Goal: Transaction & Acquisition: Subscribe to service/newsletter

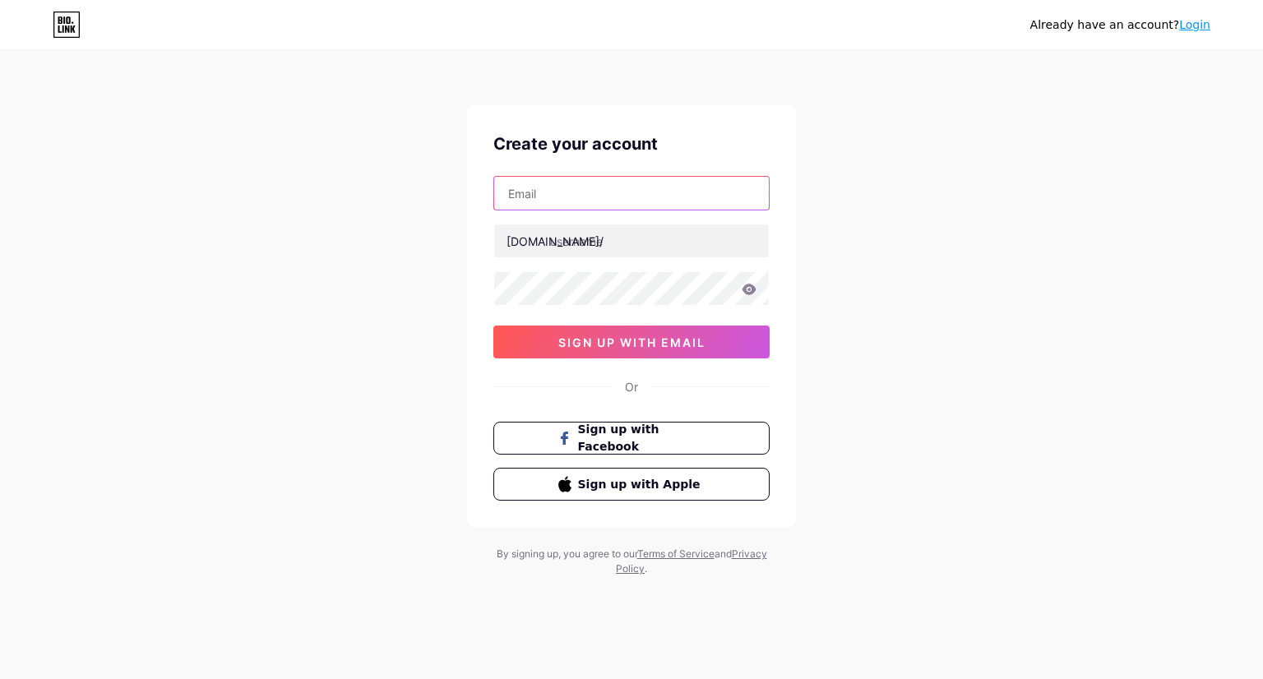
click at [568, 207] on input "text" at bounding box center [631, 193] width 275 height 33
type input "[EMAIL_ADDRESS][DOMAIN_NAME]"
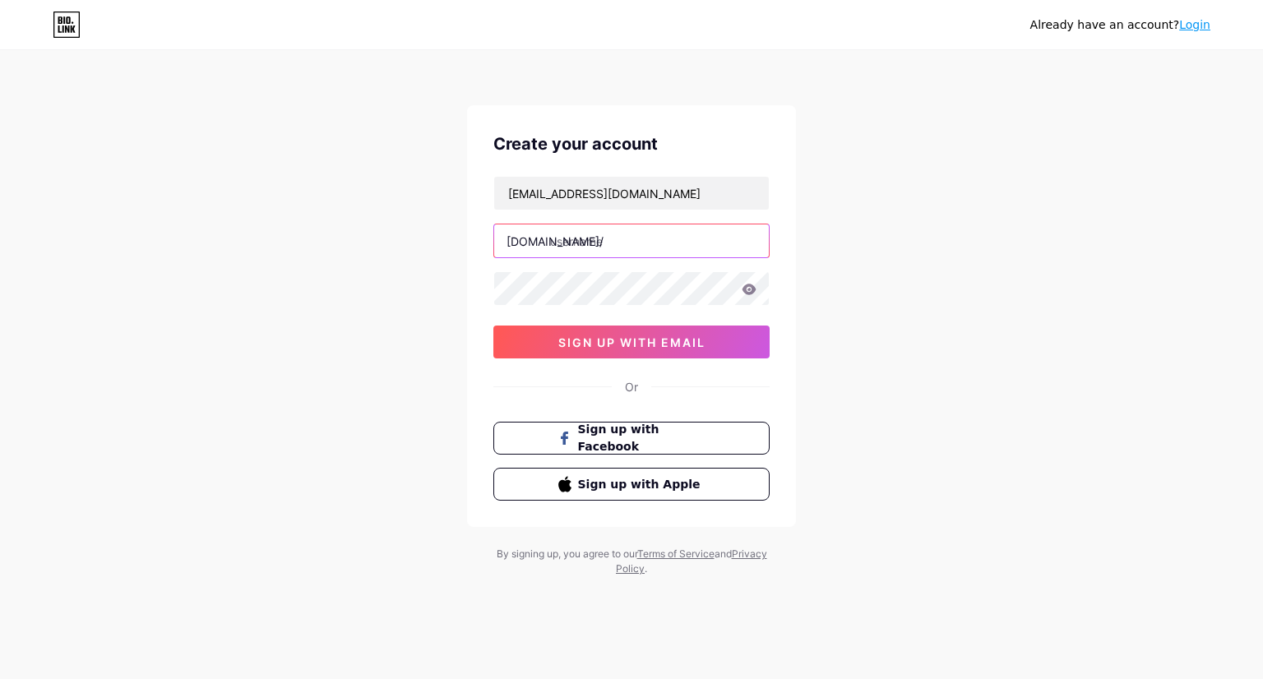
click at [622, 244] on input "text" at bounding box center [631, 241] width 275 height 33
type input "shbetgay"
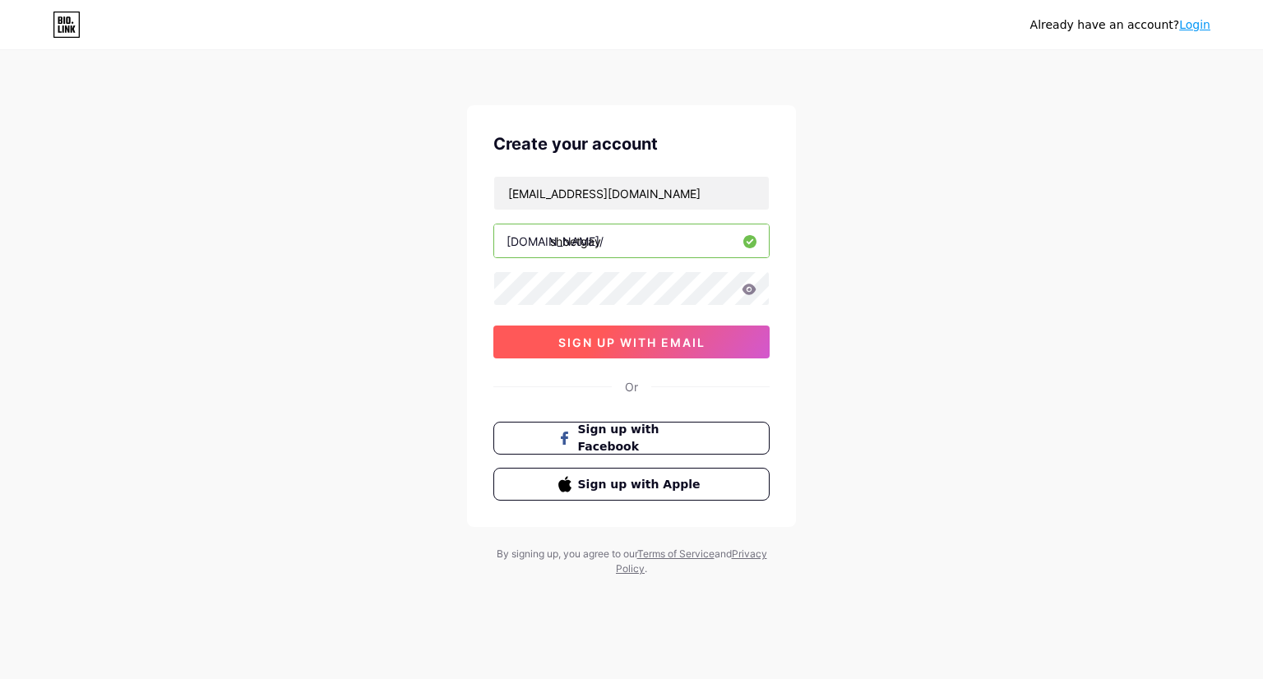
click at [616, 341] on span "sign up with email" at bounding box center [631, 343] width 147 height 14
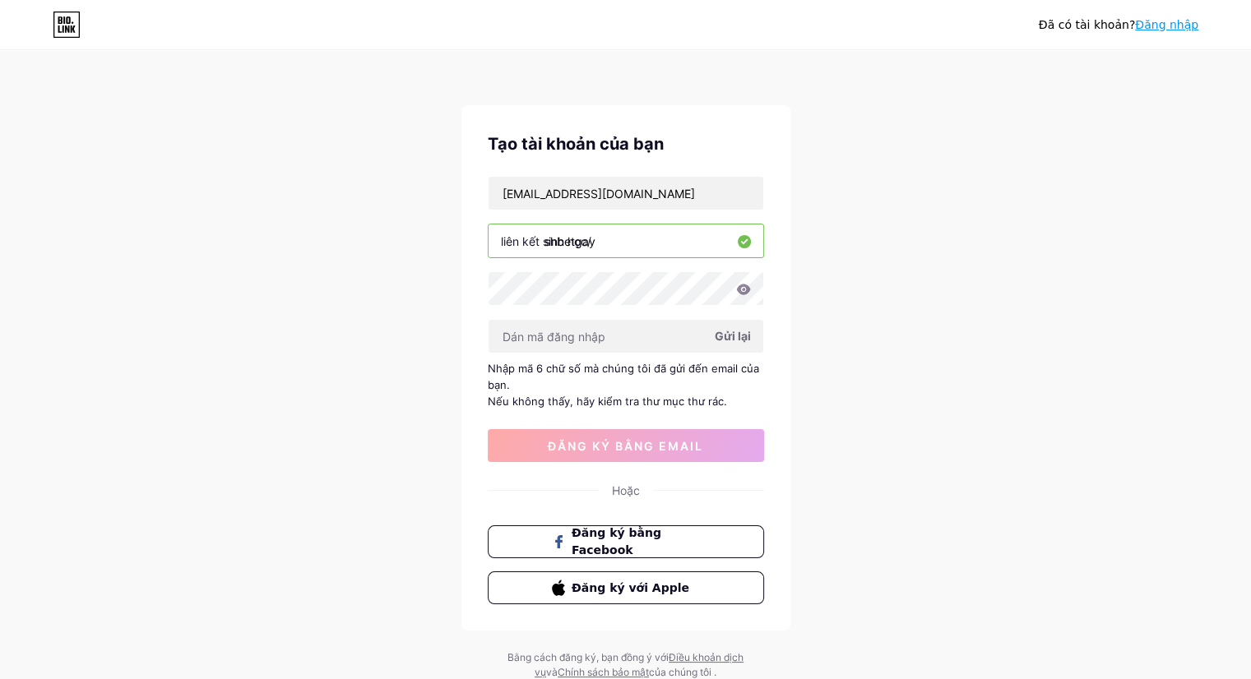
click at [914, 331] on div "Đã có tài khoản? Đăng nhập Tạo tài khoản của bạn [EMAIL_ADDRESS][DOMAIN_NAME] l…" at bounding box center [625, 366] width 1251 height 733
click at [586, 338] on input "text" at bounding box center [625, 336] width 275 height 33
paste input "607952"
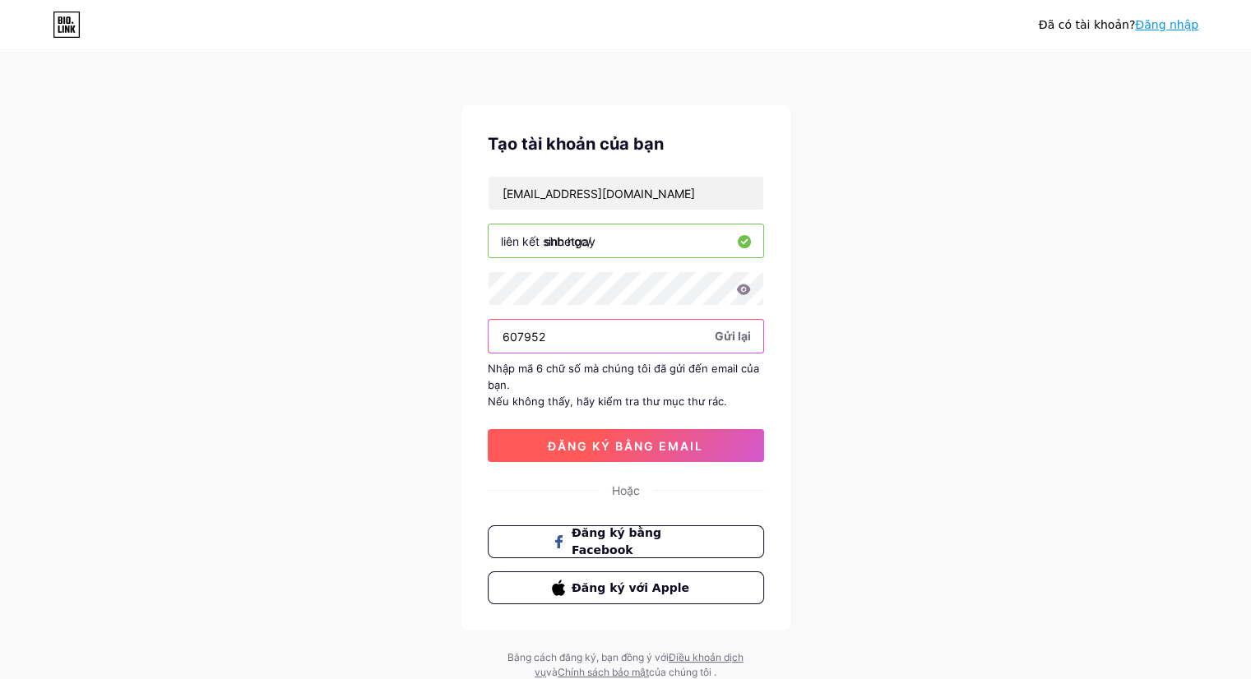
type input "607952"
click at [628, 436] on button "đăng ký bằng email" at bounding box center [626, 445] width 276 height 33
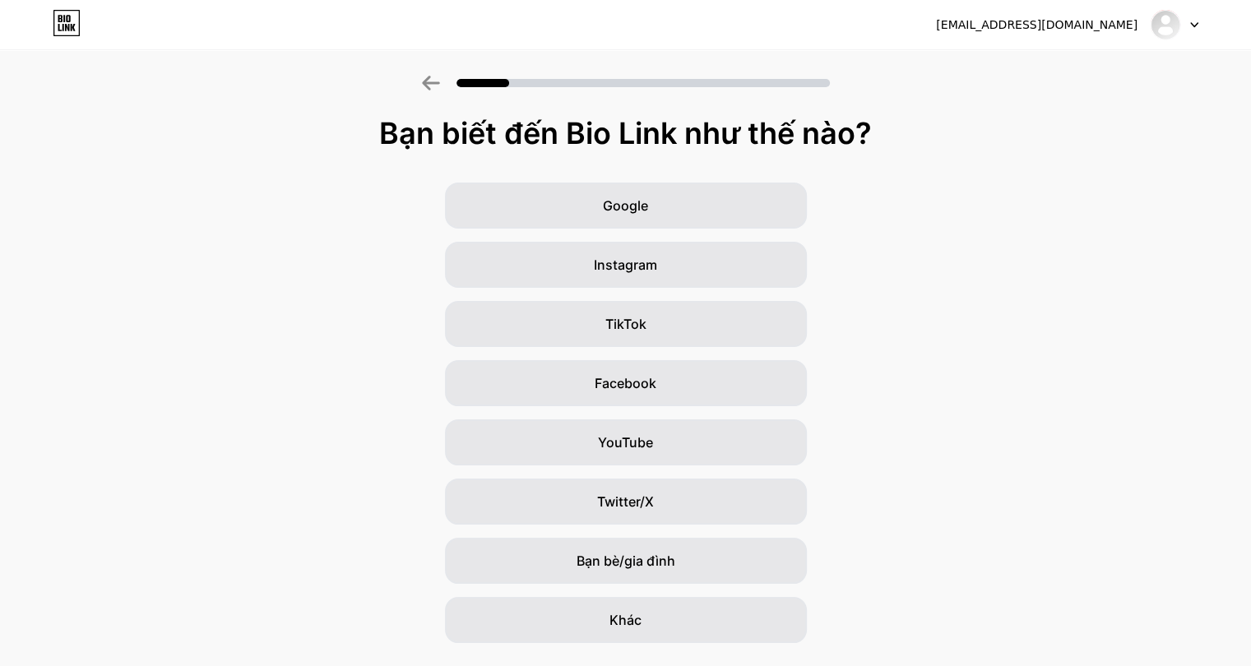
click at [1183, 5] on div "[EMAIL_ADDRESS][DOMAIN_NAME] Đăng xuất" at bounding box center [625, 24] width 1251 height 49
click at [1177, 21] on img at bounding box center [1165, 25] width 26 height 26
click at [521, 122] on font "Bạn biết đến Bio Link như thế nào?" at bounding box center [625, 133] width 493 height 36
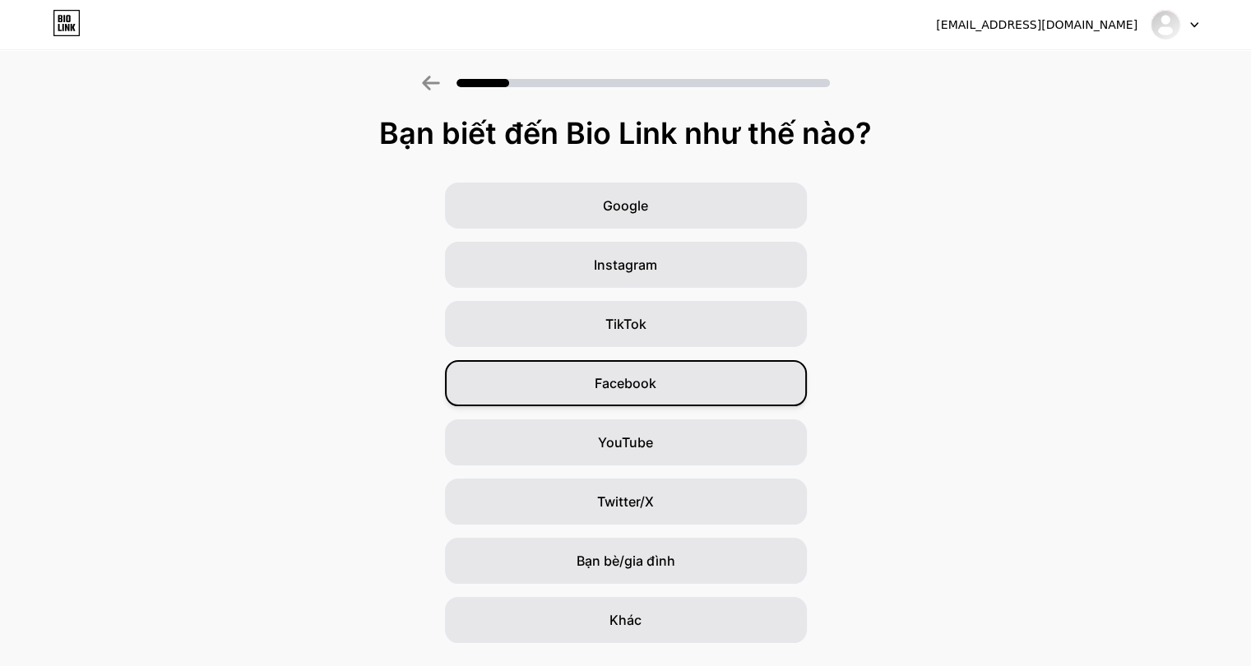
scroll to position [43, 0]
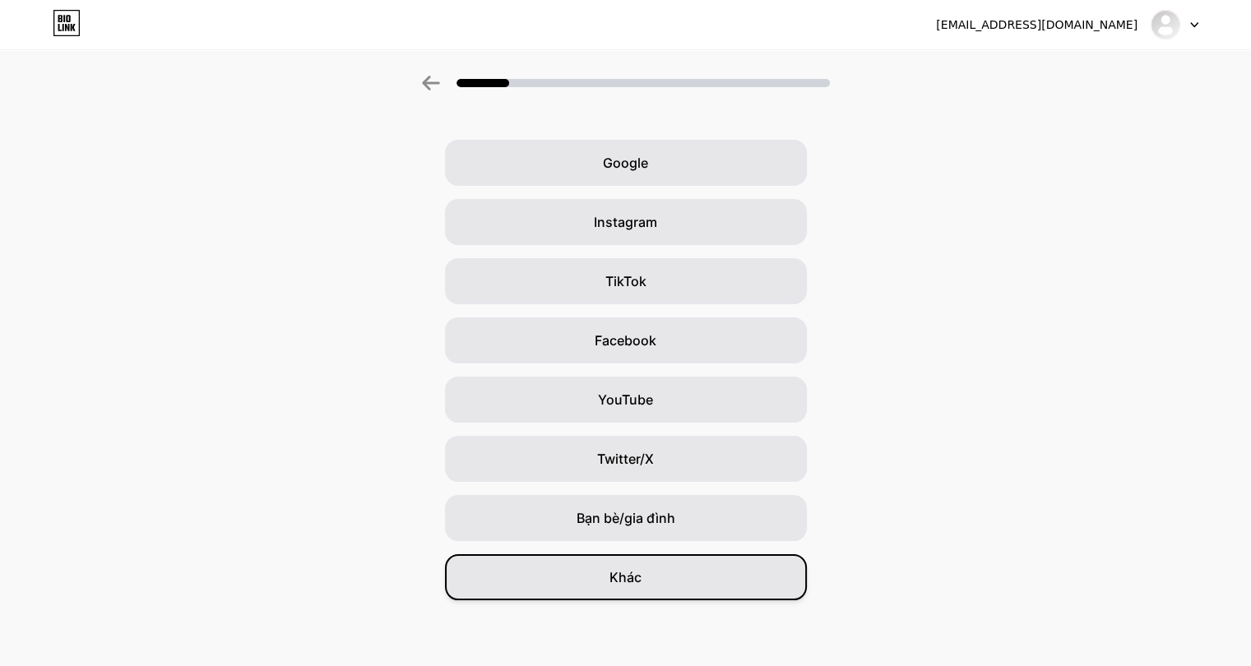
click at [646, 594] on div "Khác" at bounding box center [626, 577] width 362 height 46
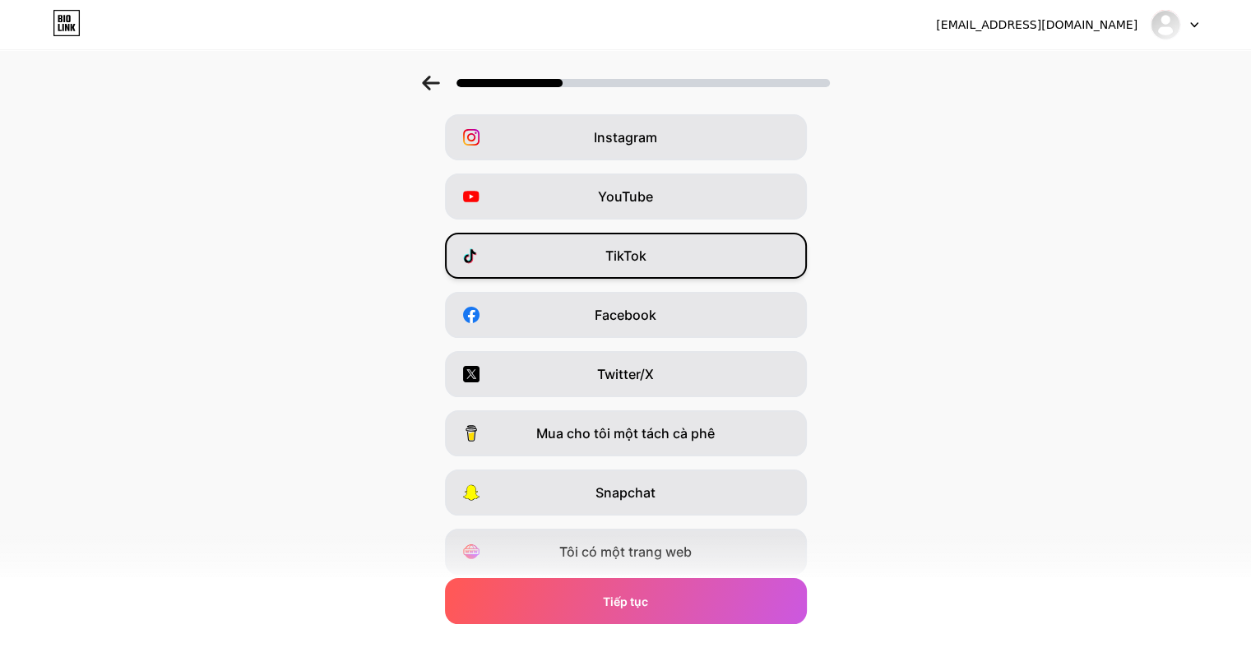
scroll to position [125, 0]
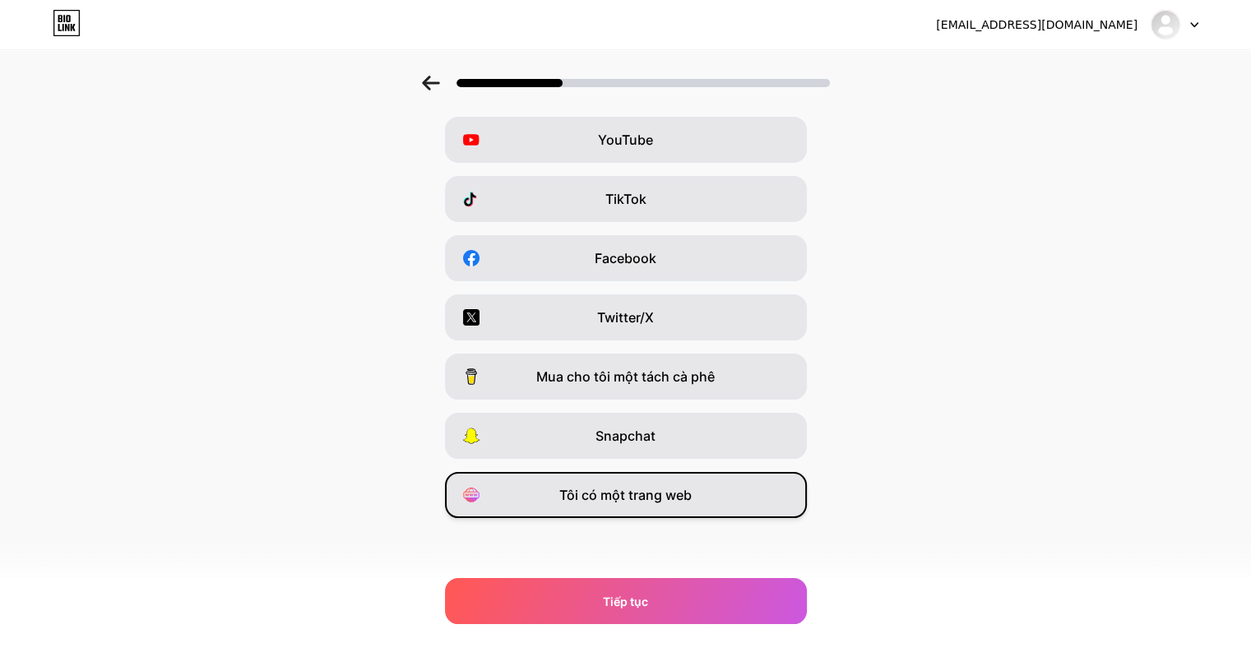
click at [657, 501] on font "Tôi có một trang web" at bounding box center [625, 495] width 132 height 16
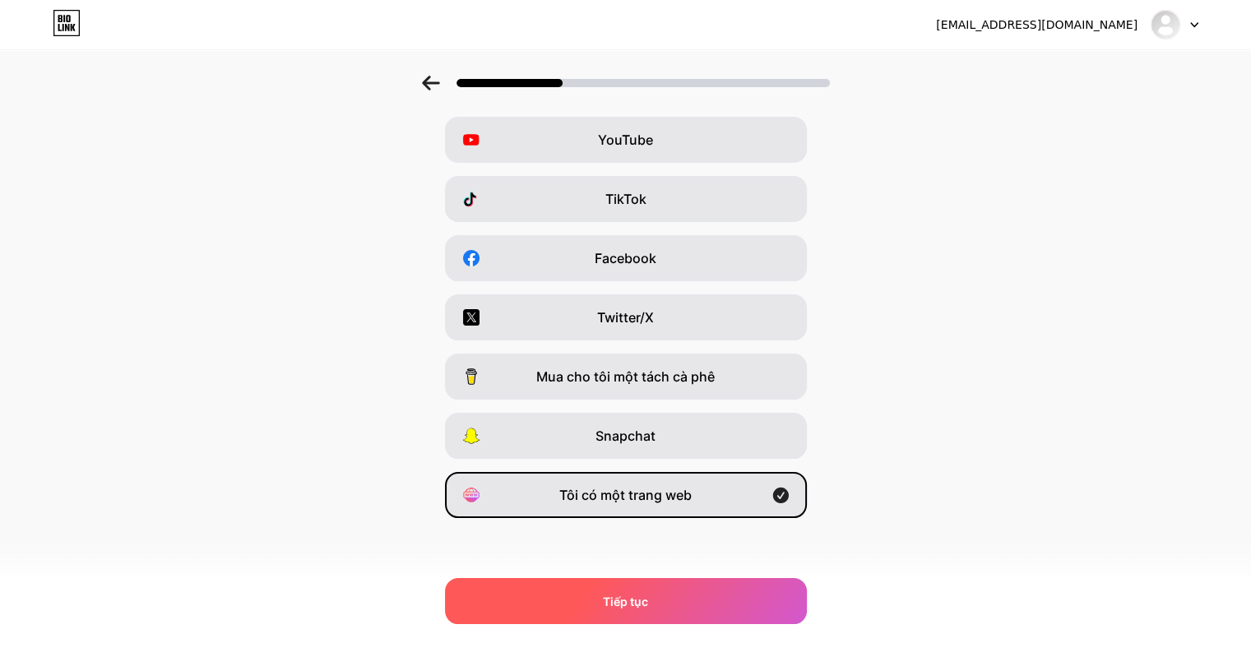
click at [658, 606] on div "Tiếp tục" at bounding box center [626, 601] width 362 height 46
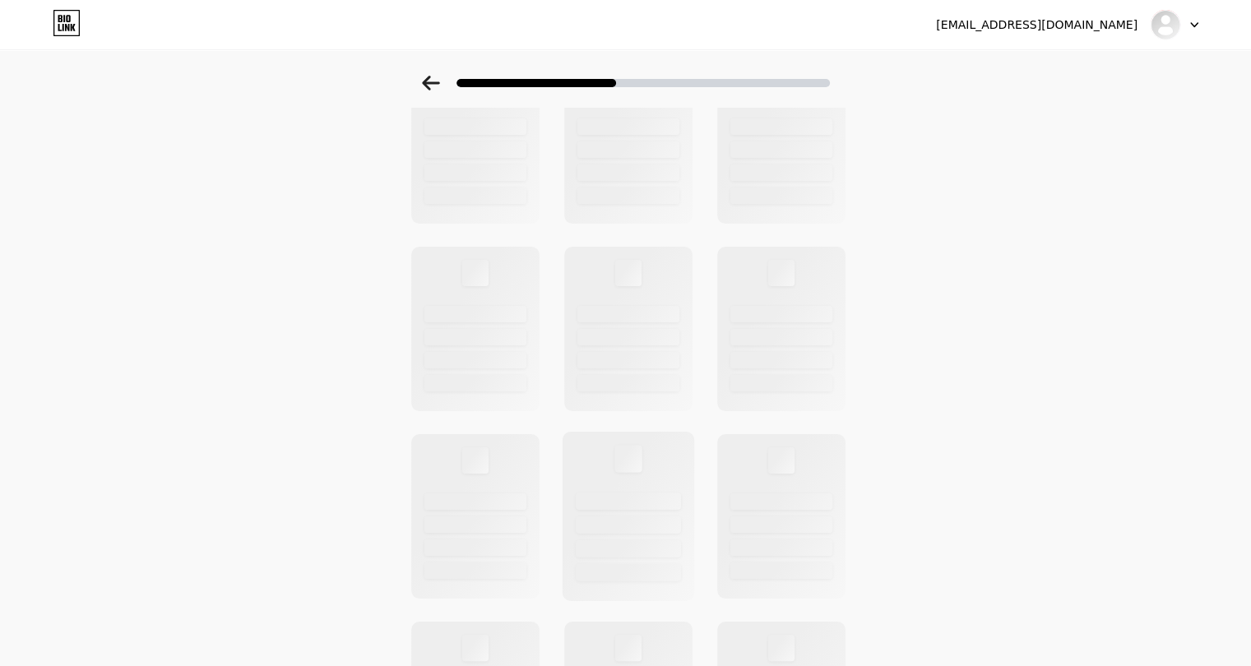
scroll to position [0, 0]
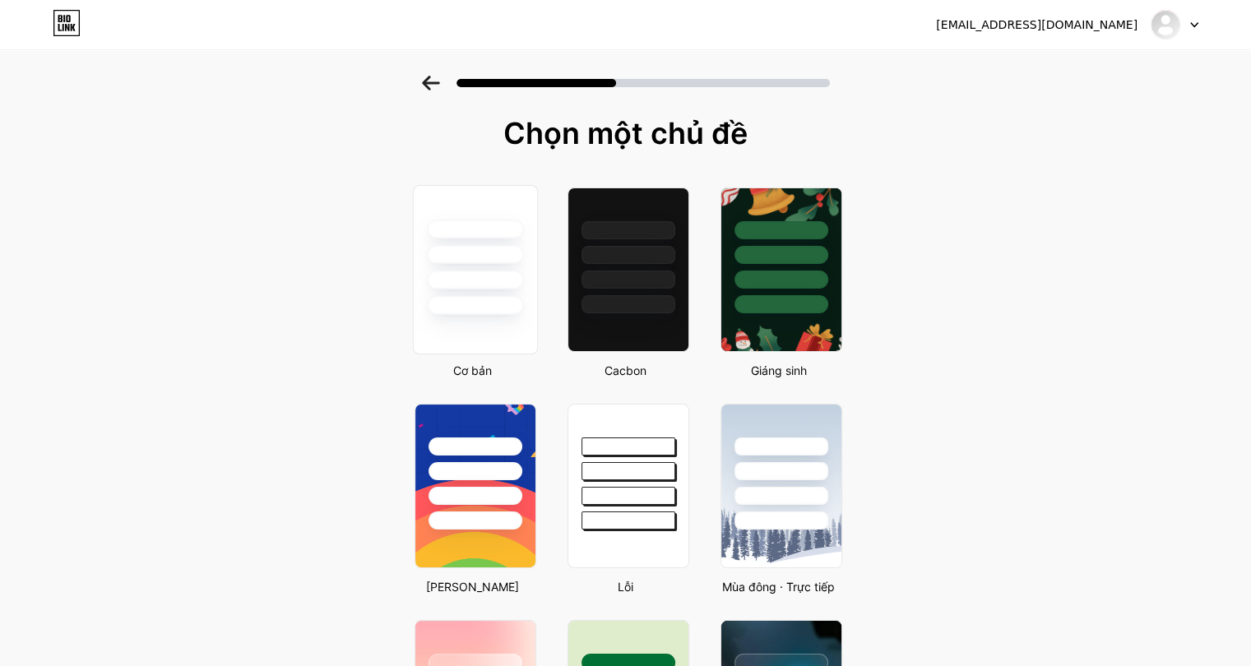
click at [485, 276] on div at bounding box center [475, 280] width 96 height 19
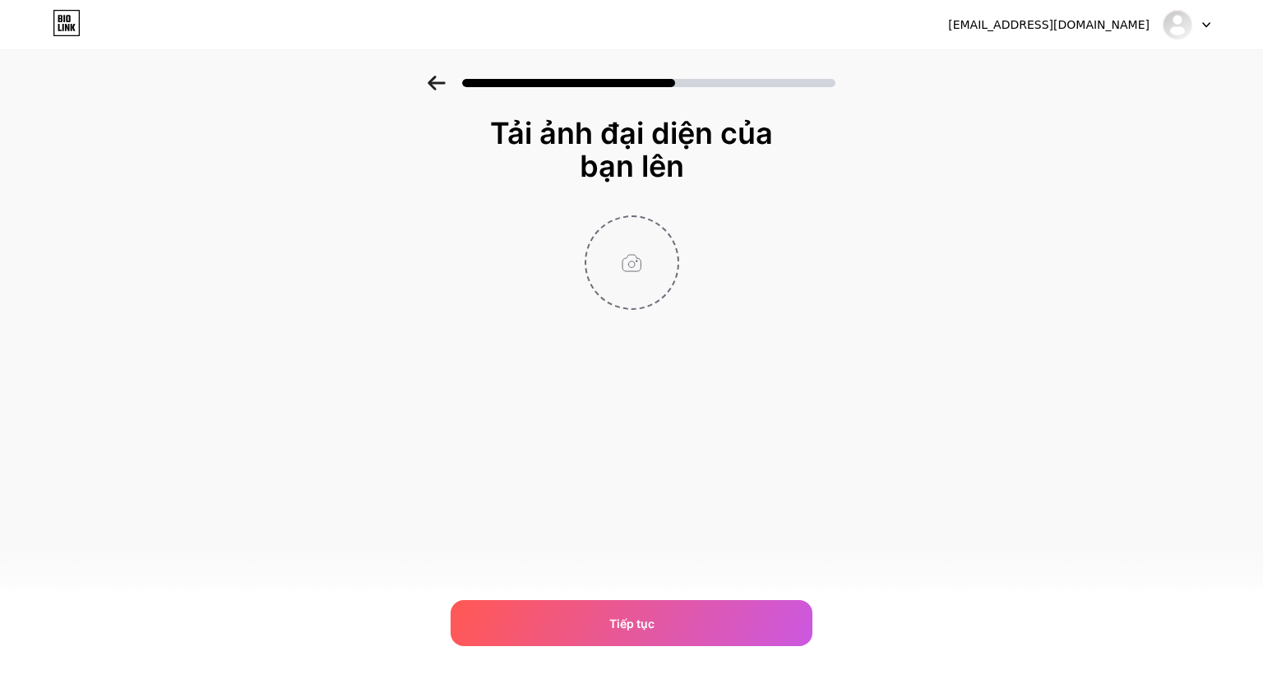
click at [617, 274] on input "file" at bounding box center [631, 262] width 91 height 91
type input "C:\fakepath\logo_shbet 500.500.jpg"
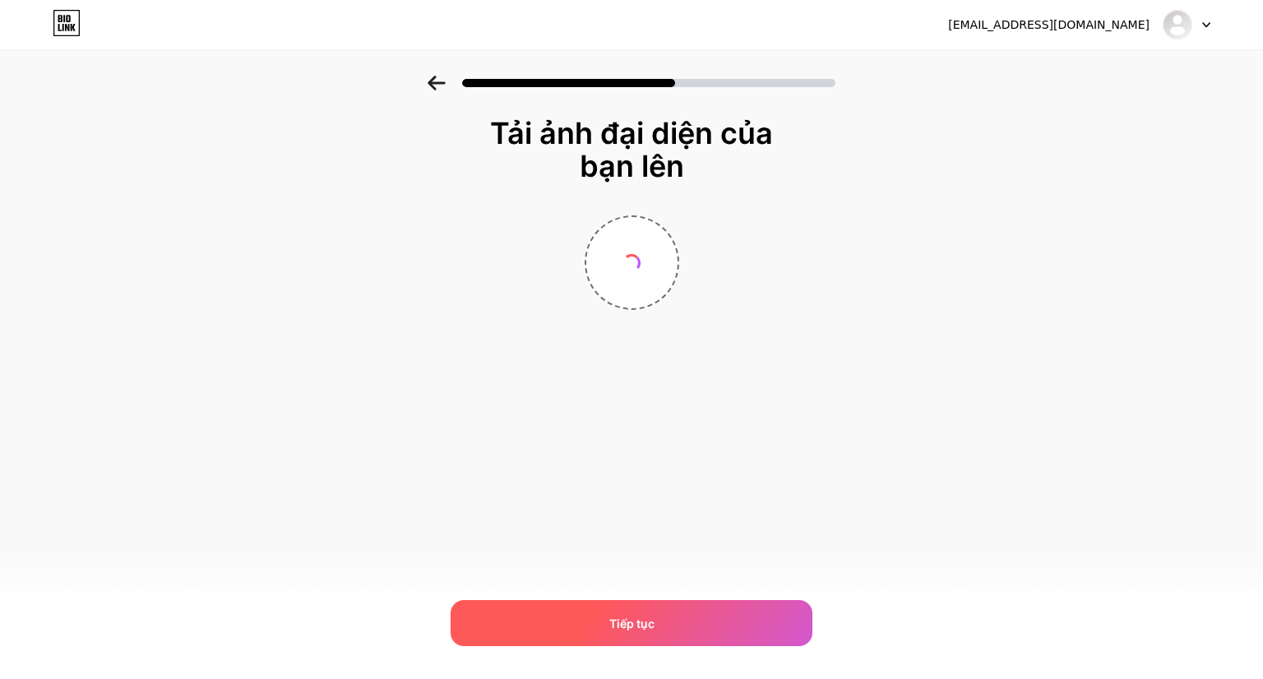
click at [686, 618] on div "Tiếp tục" at bounding box center [632, 623] width 362 height 46
click at [613, 615] on span "Tiếp tục" at bounding box center [631, 623] width 45 height 17
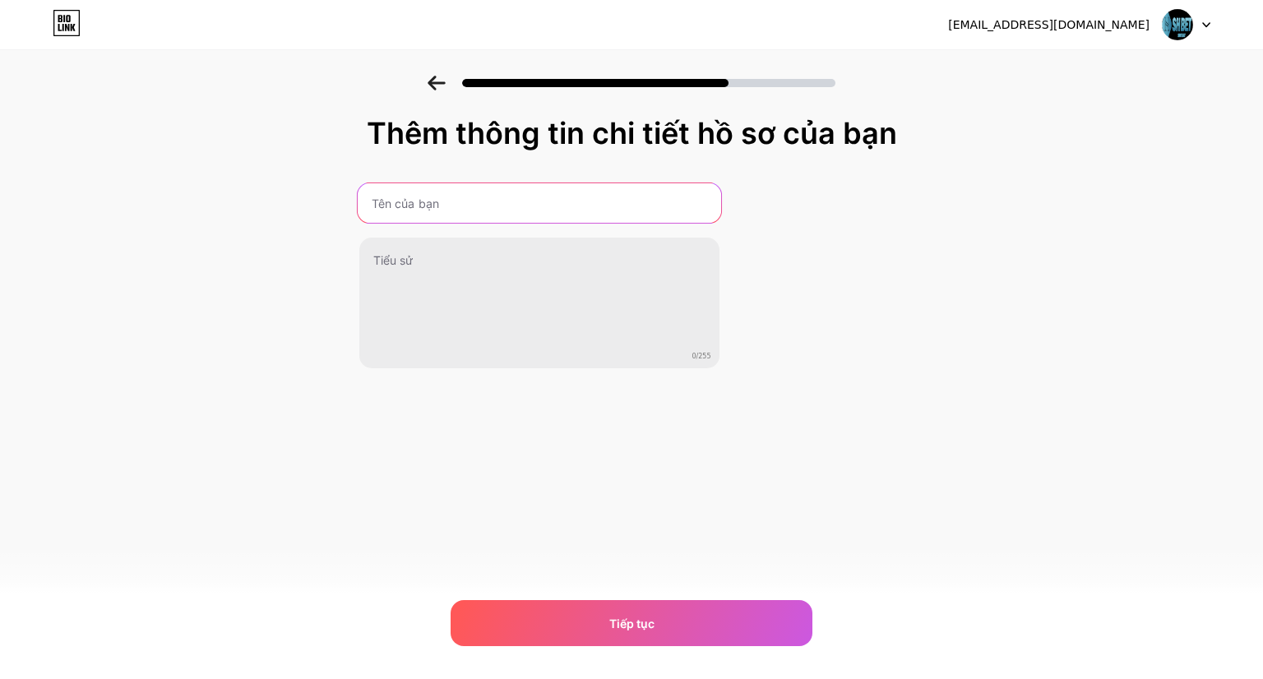
click at [546, 211] on input "text" at bounding box center [538, 202] width 363 height 39
type input "Nhà Cái SHBET"
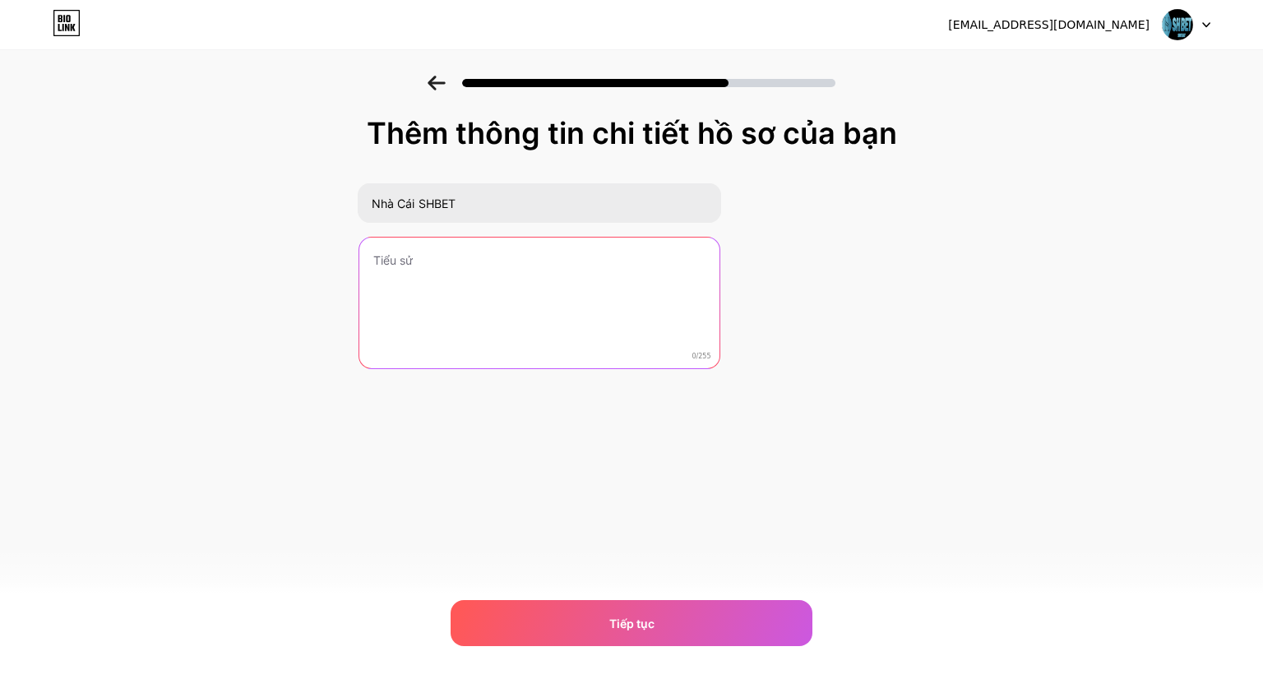
click at [544, 248] on textarea at bounding box center [539, 304] width 360 height 132
paste textarea "SHBET mang đến cho người chơi một không gian cá cược trực tuyến uy tín, nơi giả…"
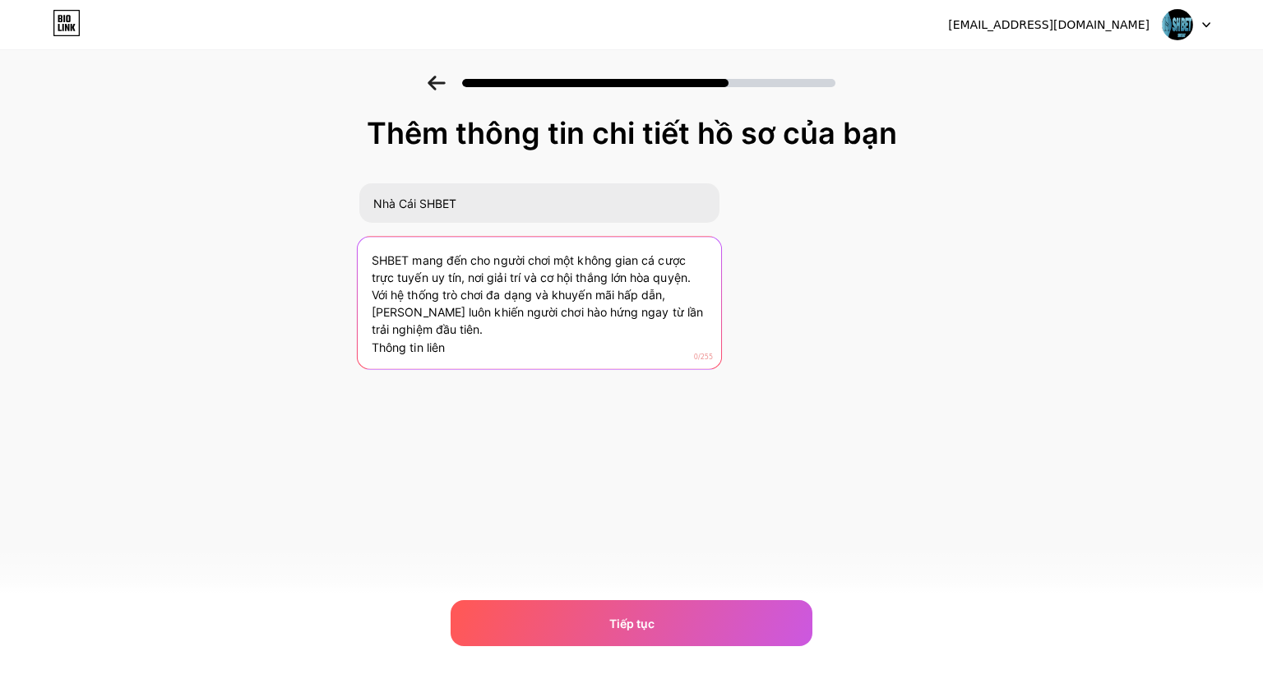
drag, startPoint x: 453, startPoint y: 348, endPoint x: 270, endPoint y: 345, distance: 183.4
click at [270, 345] on div "Thêm thông tin chi tiết hồ sơ của bạn Nhà [PERSON_NAME] mang đến cho người chơi…" at bounding box center [631, 264] width 1263 height 376
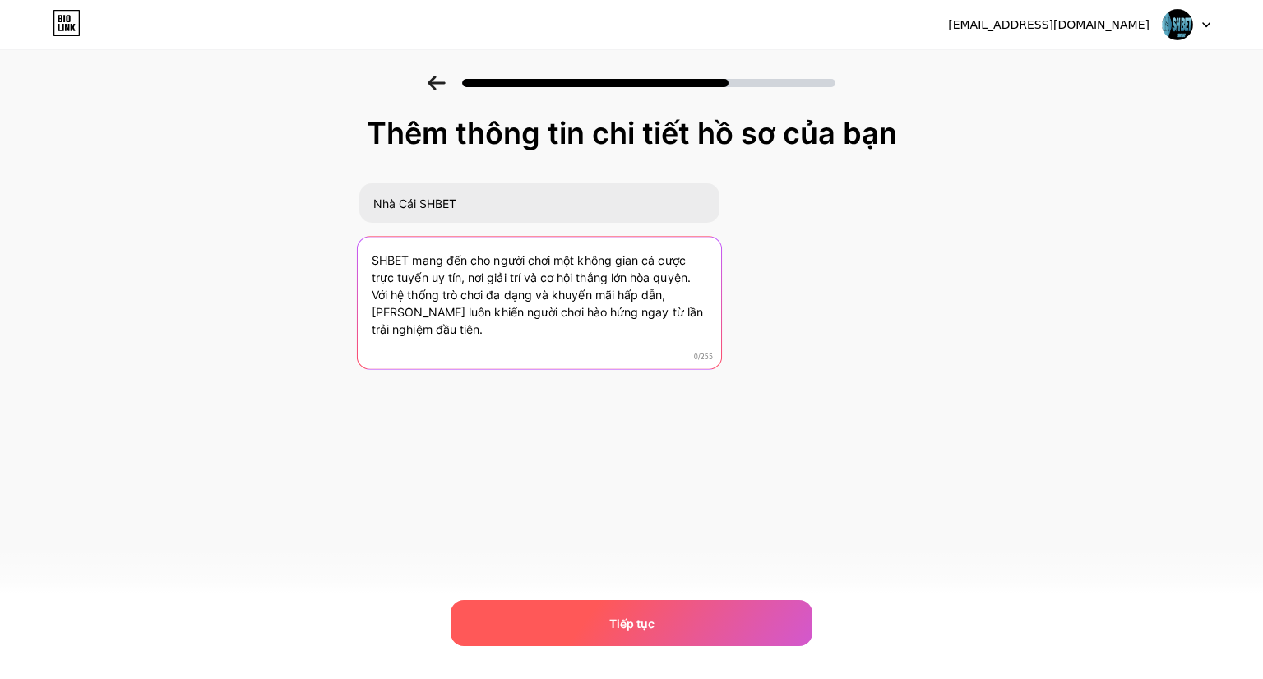
type textarea "SHBET mang đến cho người chơi một không gian cá cược trực tuyến uy tín, nơi giả…"
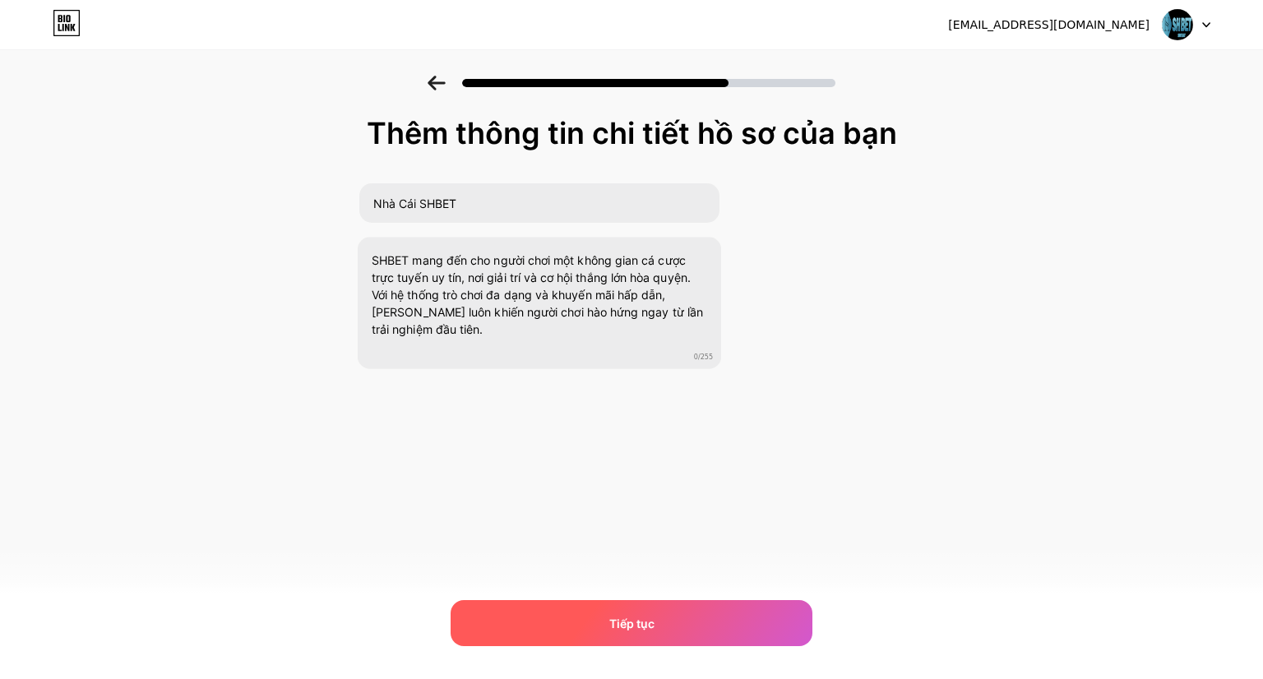
click at [712, 634] on div "Tiếp tục" at bounding box center [632, 623] width 362 height 46
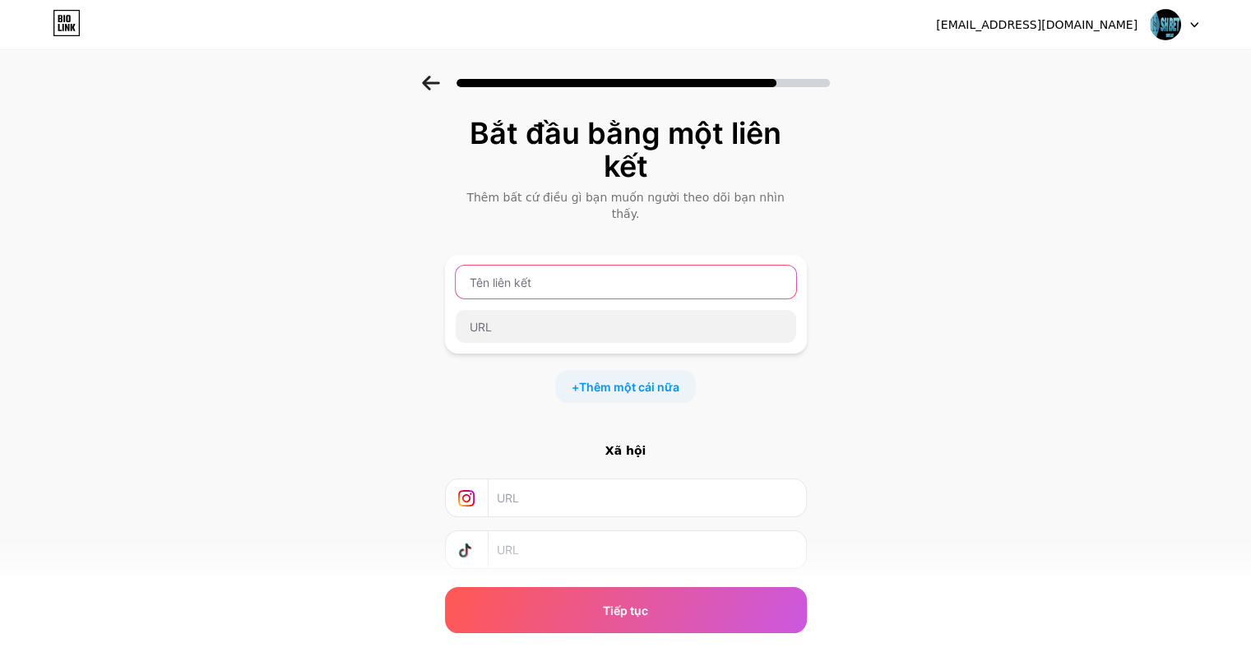
click at [553, 268] on input "text" at bounding box center [626, 282] width 340 height 33
type input "Homepage"
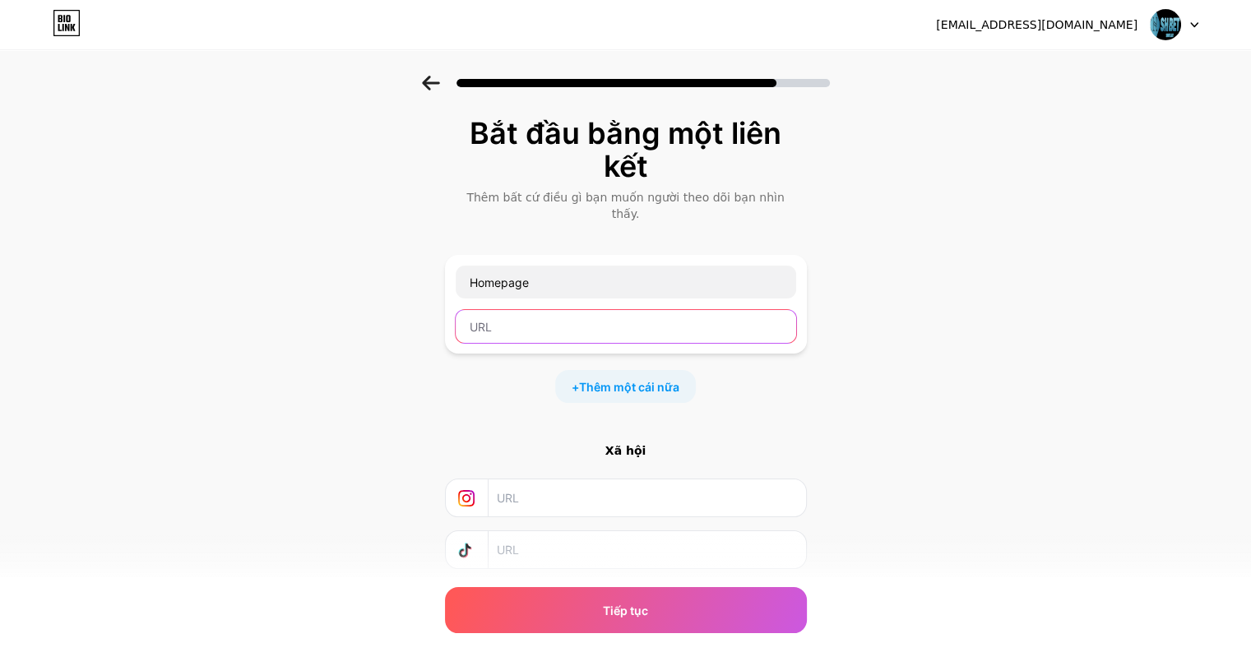
click at [489, 310] on input "text" at bounding box center [626, 326] width 340 height 33
paste input "[URL][DOMAIN_NAME][DEMOGRAPHIC_DATA]"
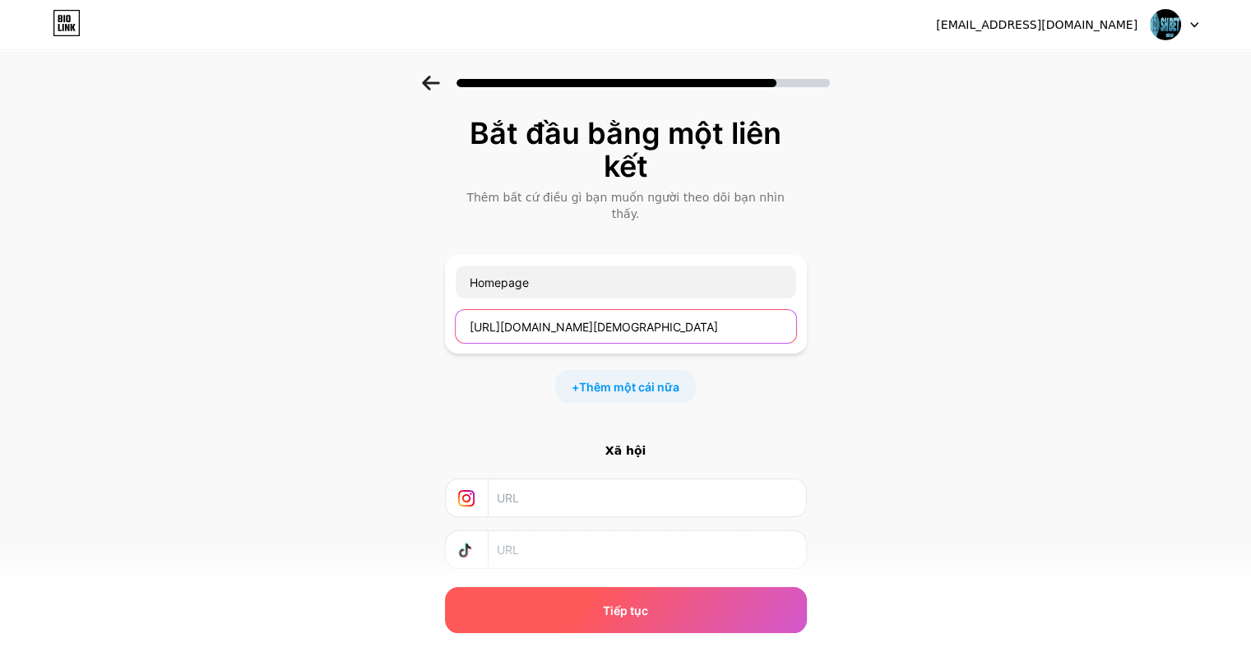
type input "[URL][DOMAIN_NAME][DEMOGRAPHIC_DATA]"
click at [632, 605] on font "Tiếp tục" at bounding box center [625, 611] width 45 height 14
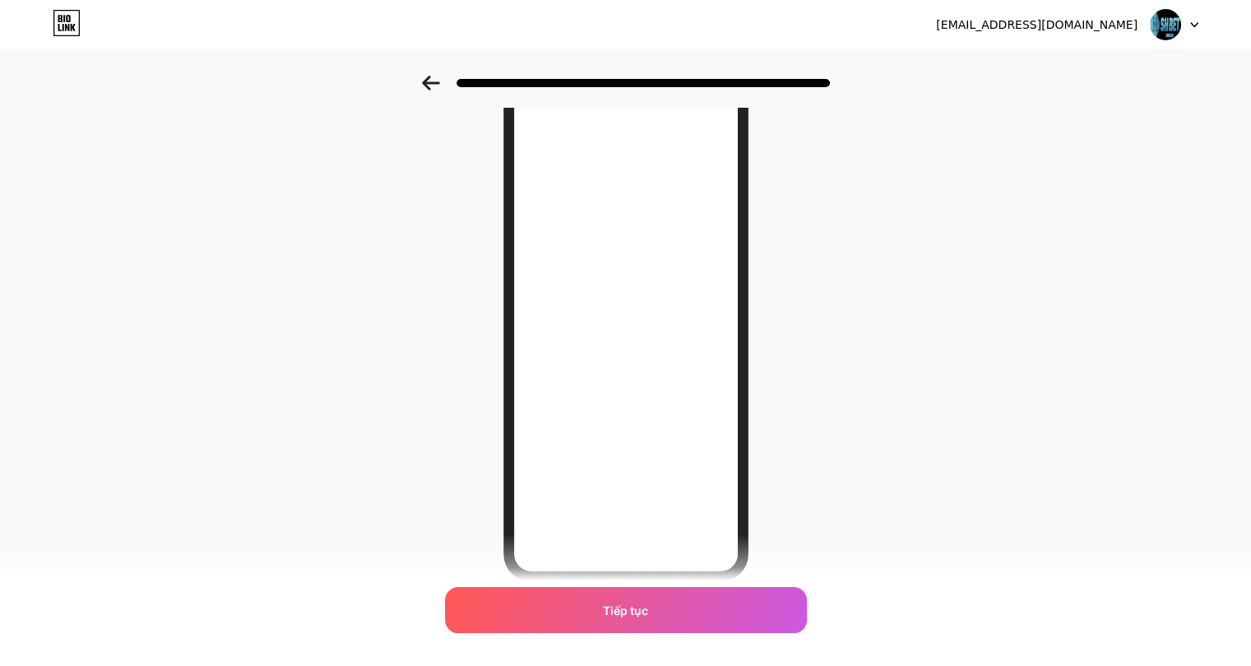
scroll to position [160, 0]
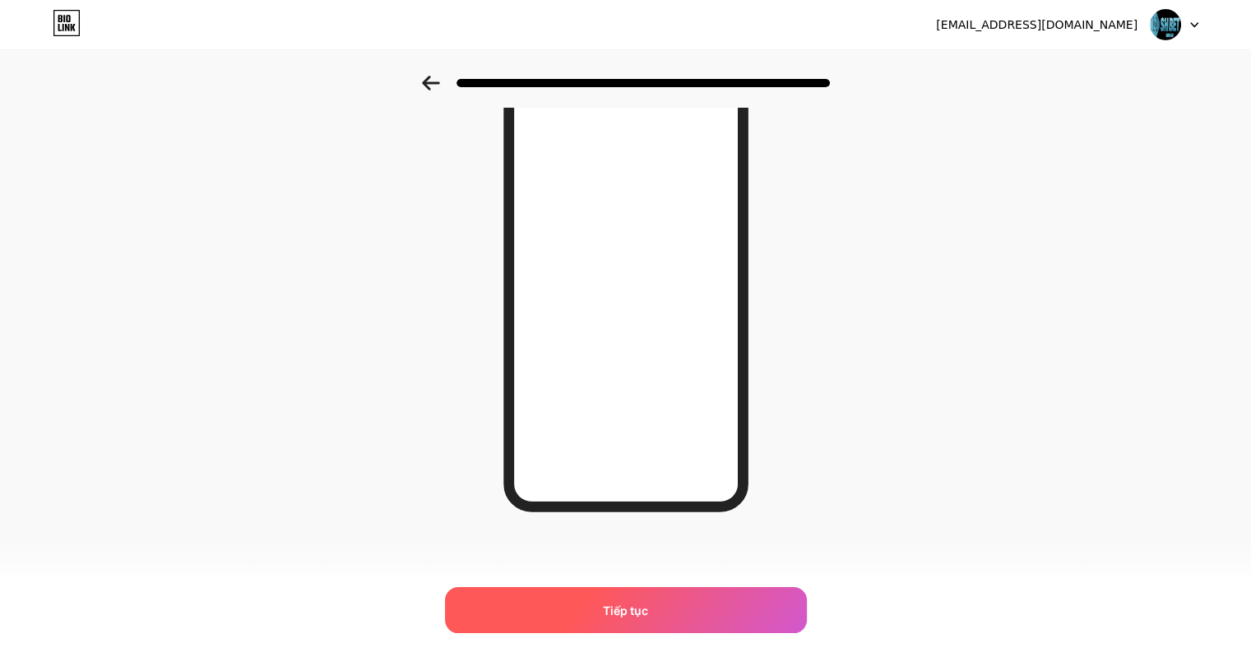
click at [630, 615] on font "Tiếp tục" at bounding box center [625, 611] width 45 height 14
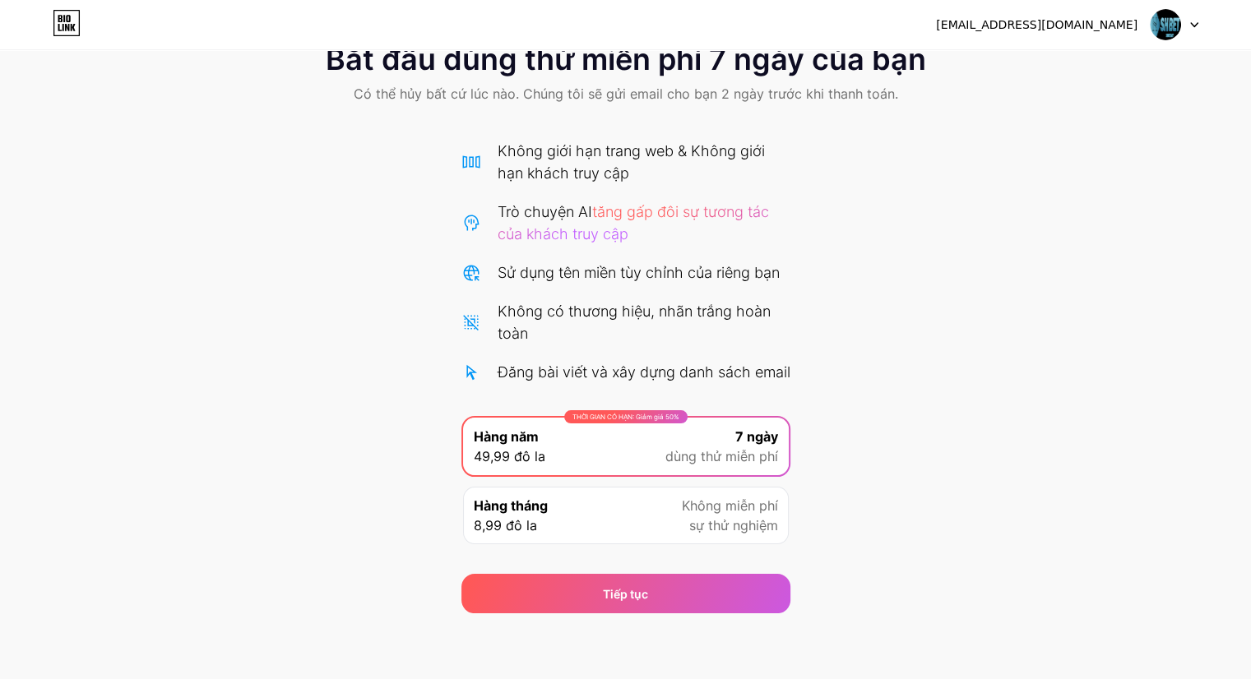
scroll to position [71, 0]
click at [906, 389] on div "Bắt đầu dùng thử miễn phí 7 ngày của bạn Có thể hủy bất cứ lúc nào. Chúng tôi s…" at bounding box center [625, 319] width 1251 height 587
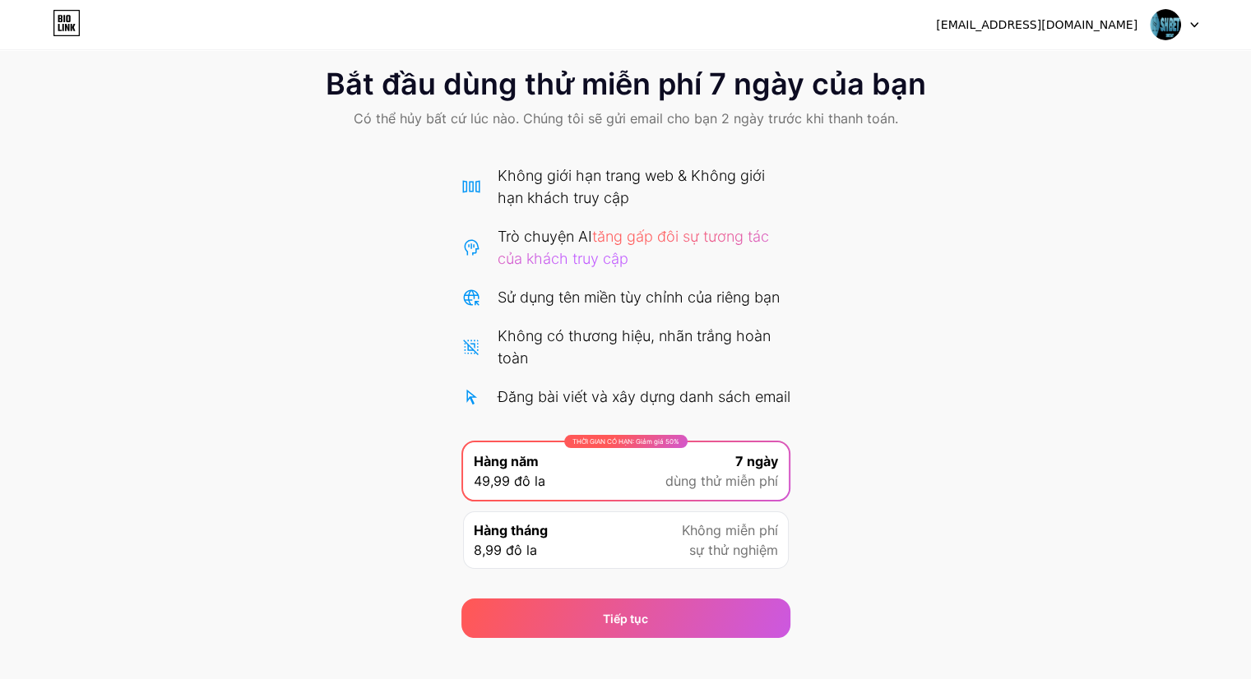
scroll to position [0, 0]
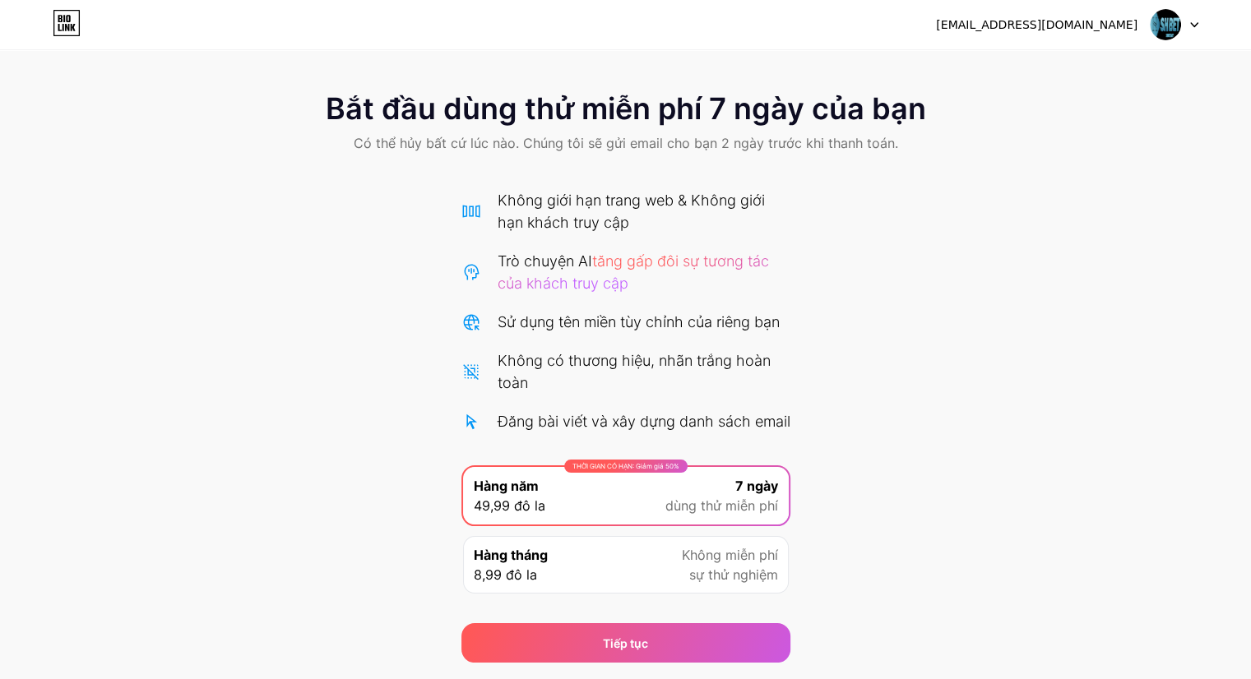
click at [602, 236] on div "Không giới hạn trang web & Không giới hạn khách truy cập Trò chuyện AI tăng gấp…" at bounding box center [625, 310] width 329 height 243
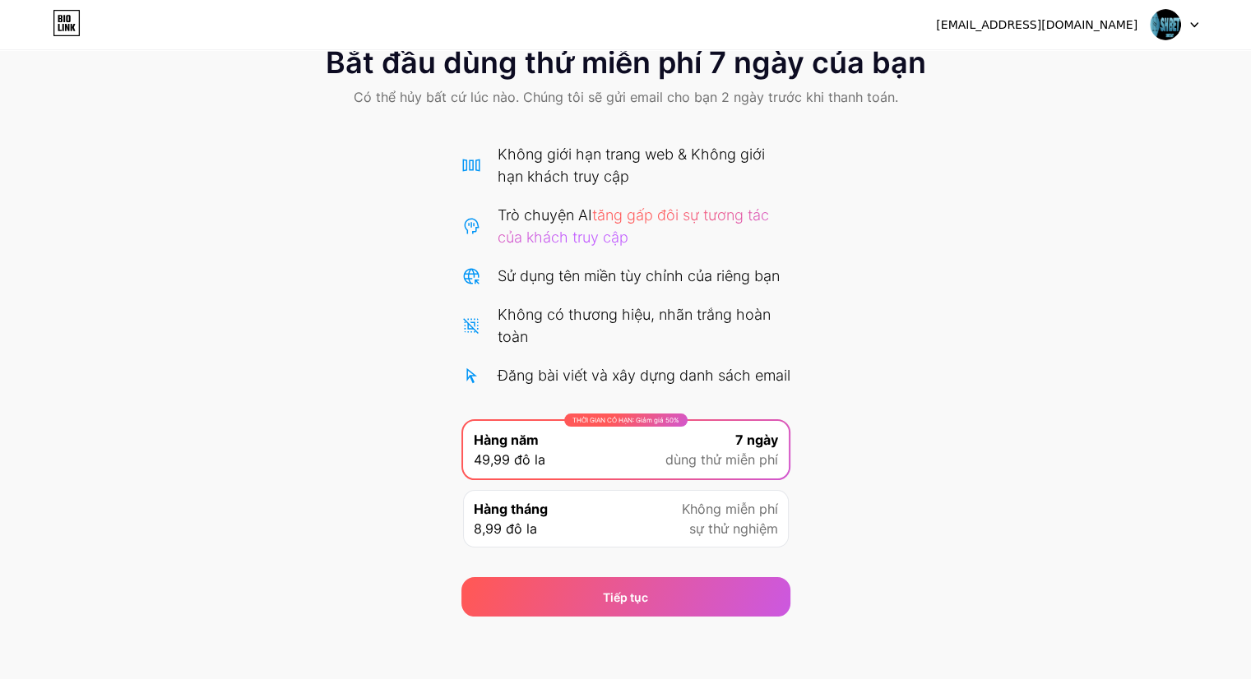
scroll to position [71, 0]
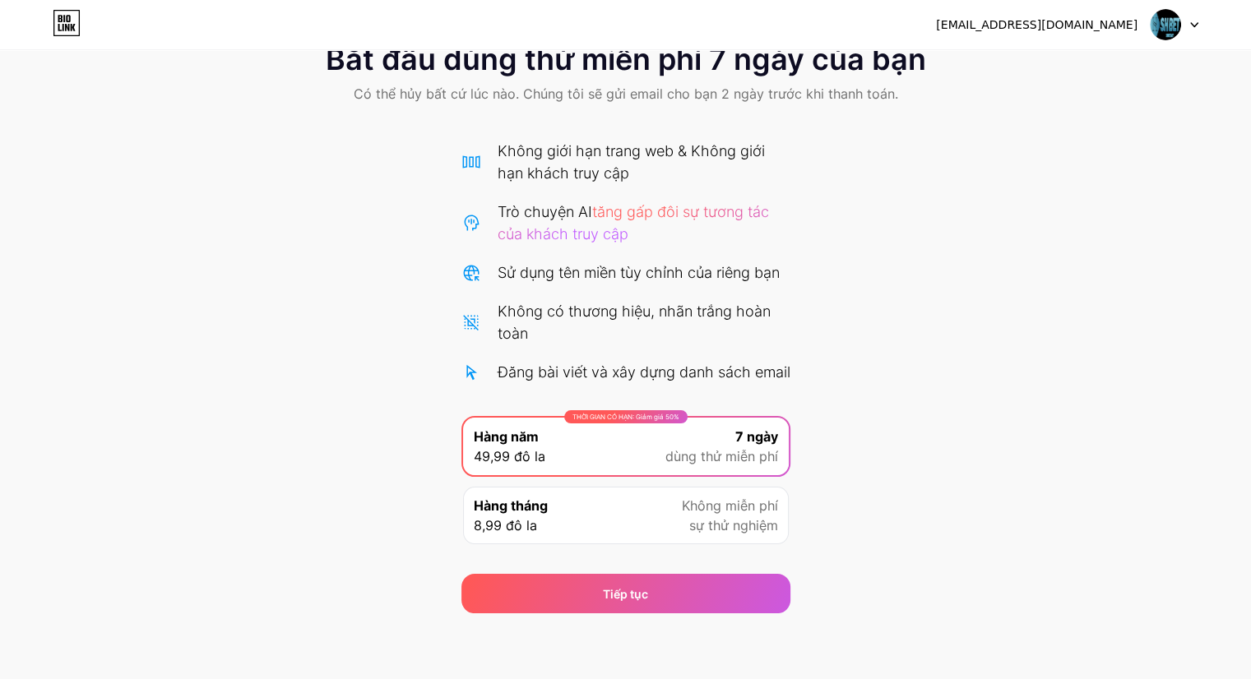
click at [58, 22] on icon at bounding box center [67, 23] width 28 height 26
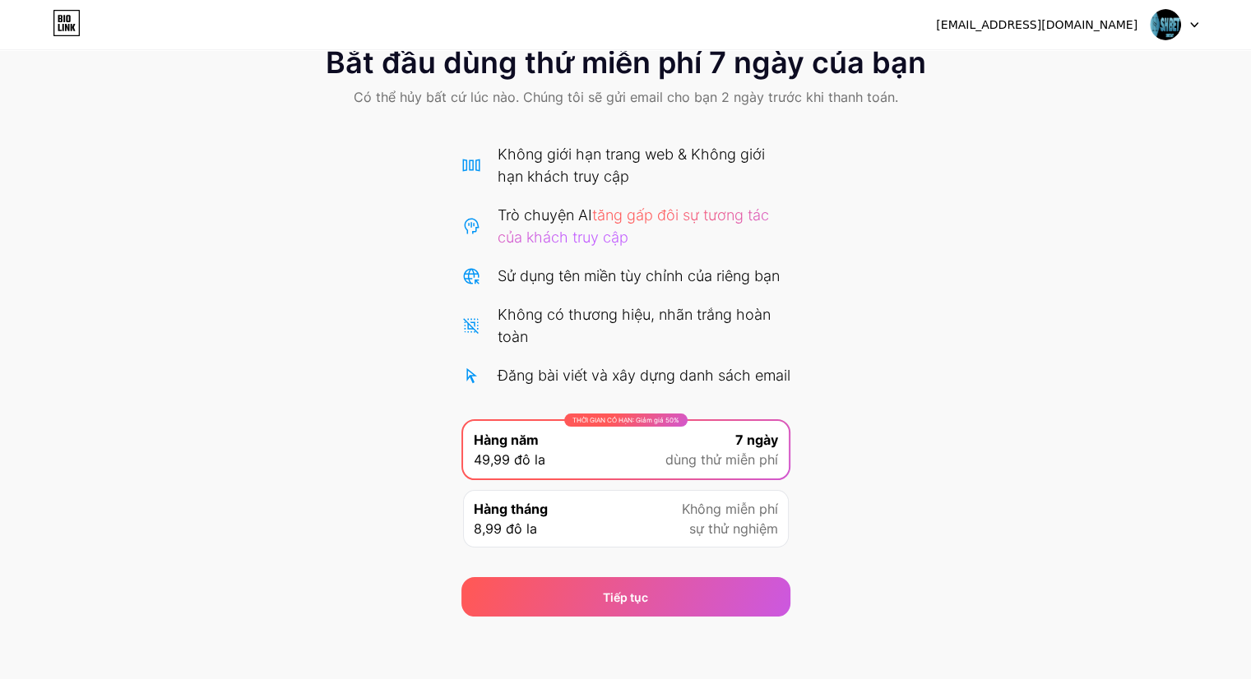
scroll to position [71, 0]
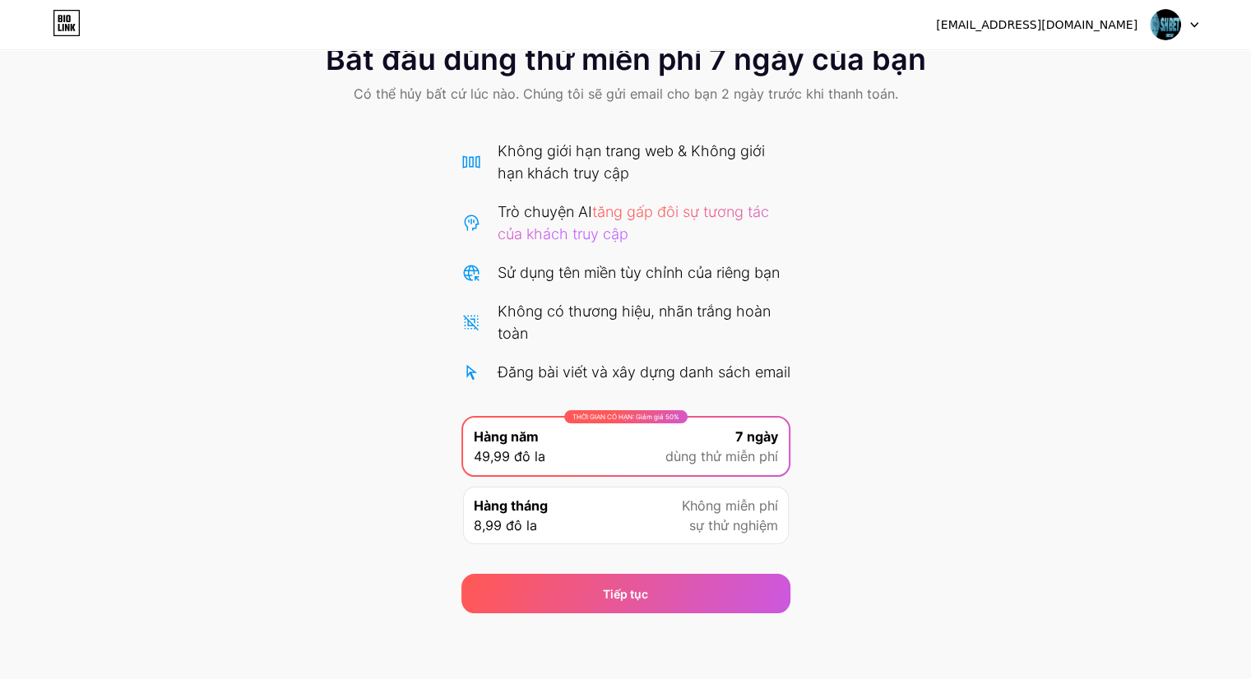
click at [559, 505] on div "Hàng tháng 8,99 đô la Không miễn phí sự thử nghiệm" at bounding box center [626, 516] width 326 height 58
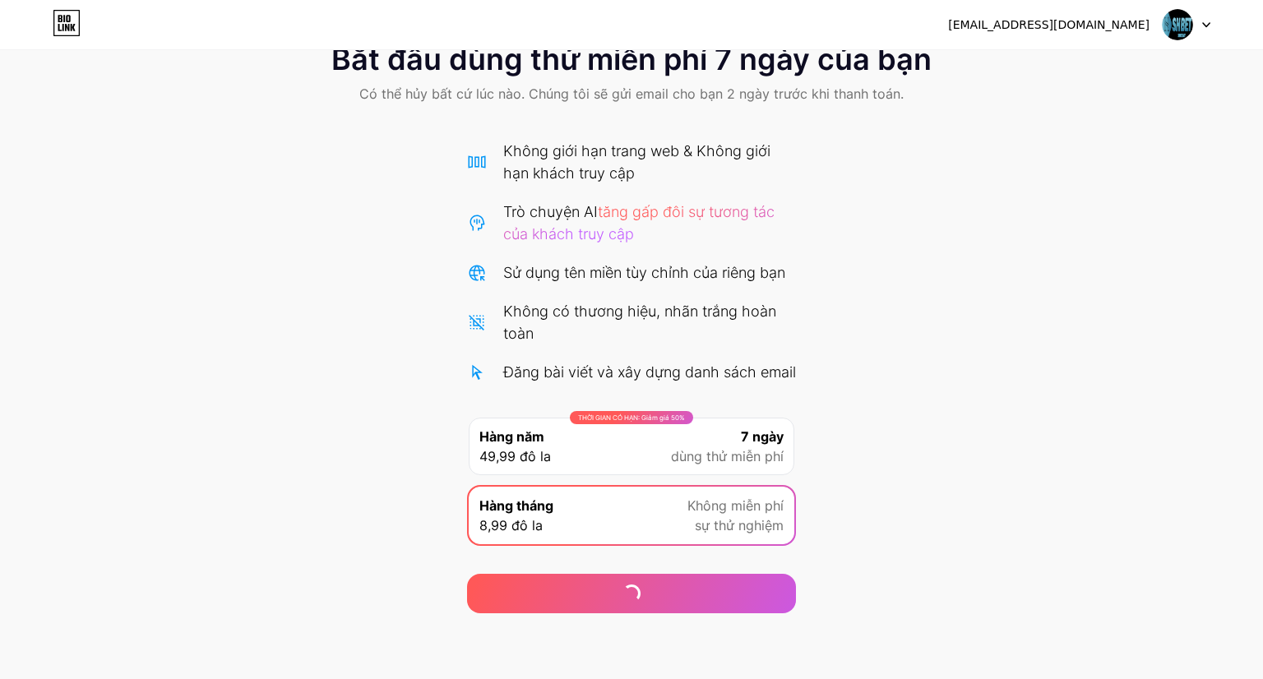
click at [742, 441] on font "7 ngày" at bounding box center [762, 436] width 43 height 16
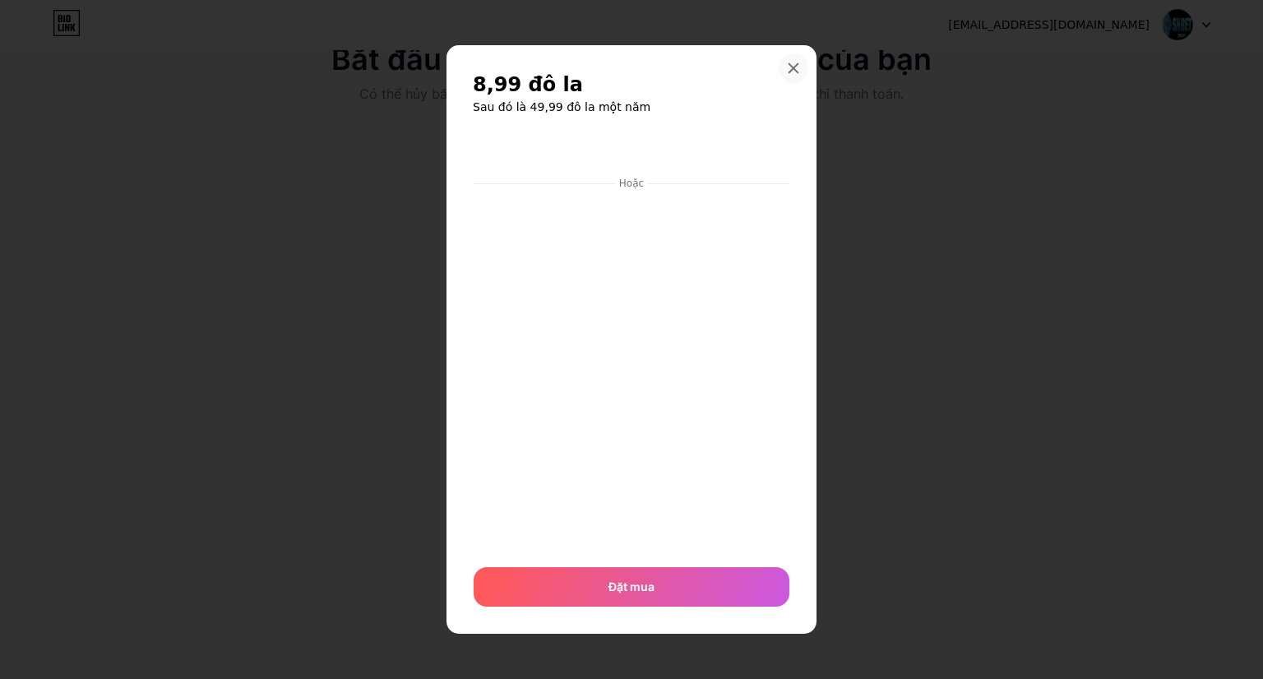
click at [787, 63] on icon at bounding box center [793, 68] width 13 height 13
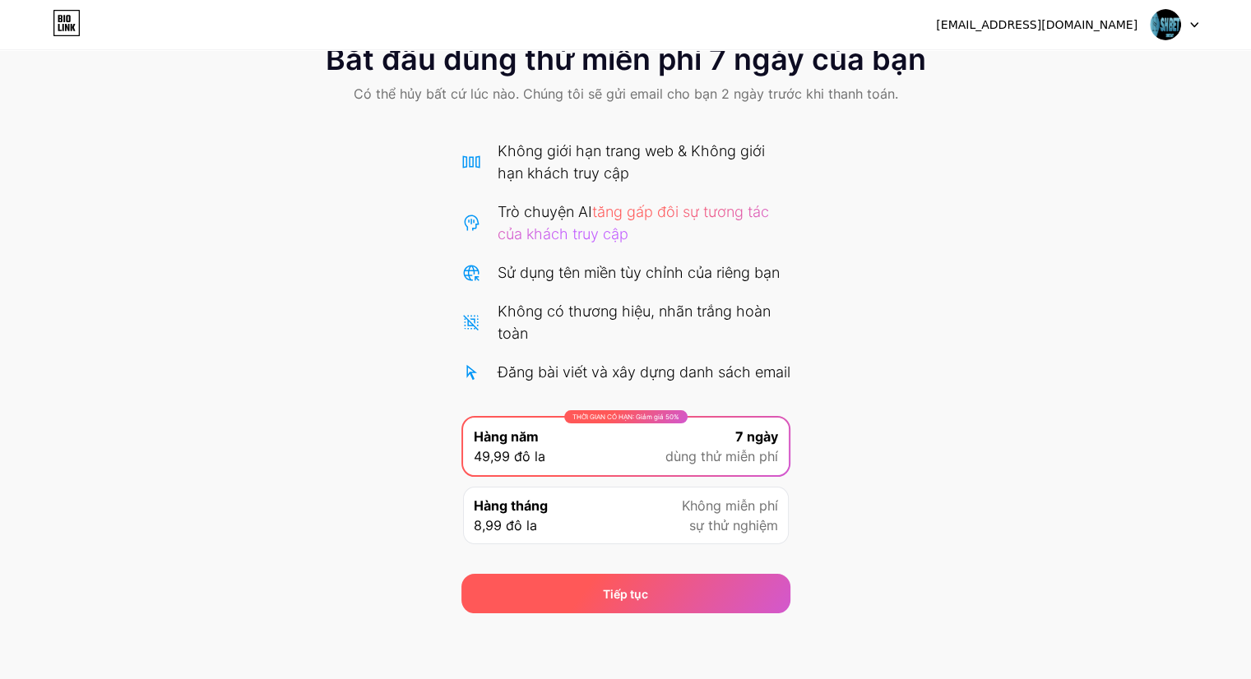
click at [691, 591] on div "Tiếp tục" at bounding box center [625, 593] width 329 height 39
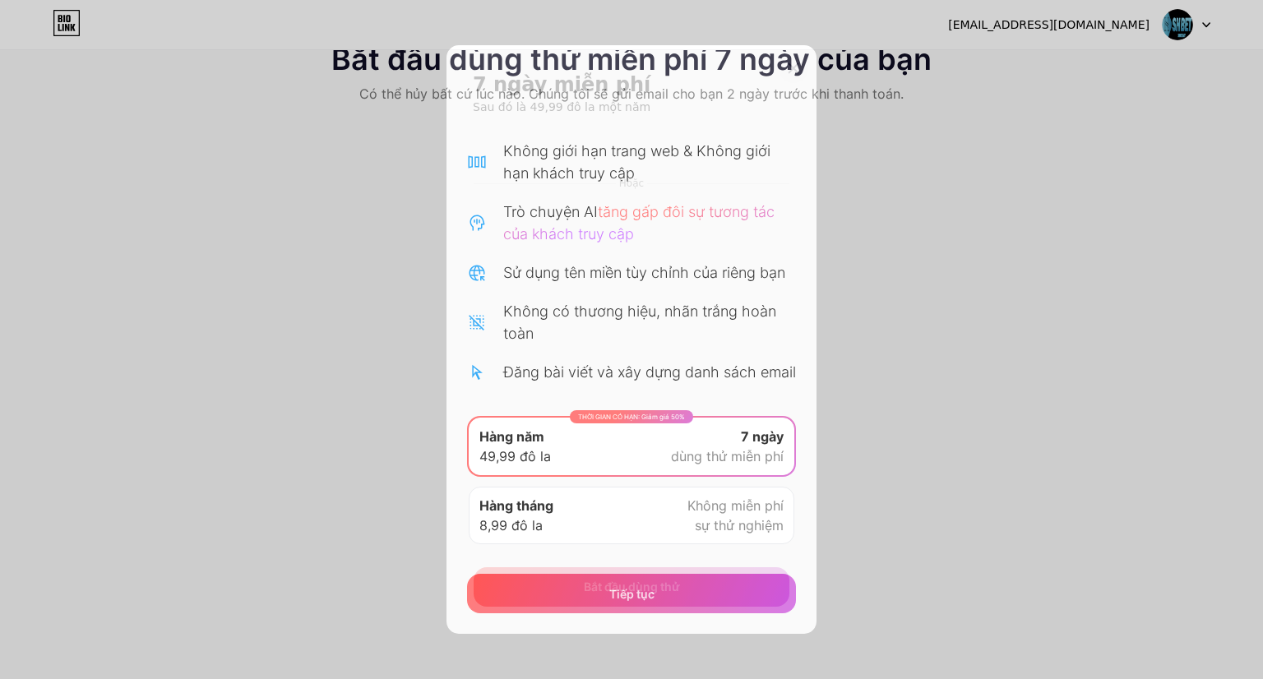
click at [789, 62] on icon at bounding box center [793, 68] width 13 height 13
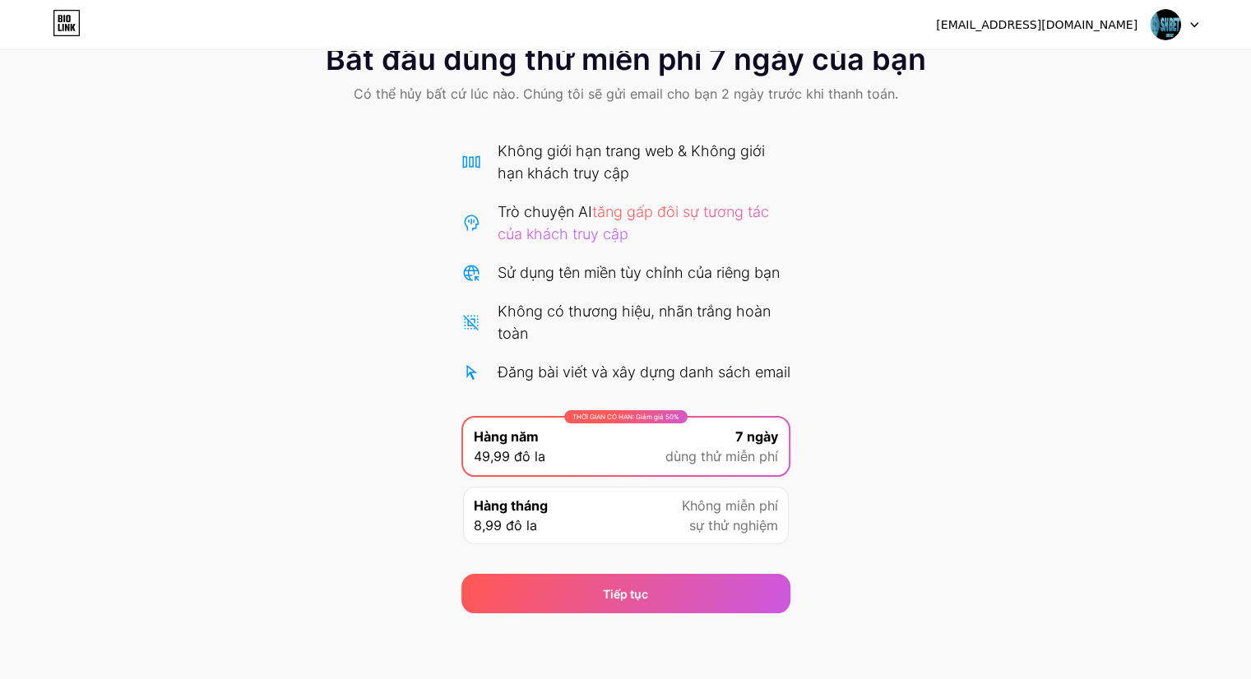
click at [1104, 25] on font "[EMAIL_ADDRESS][DOMAIN_NAME]" at bounding box center [1036, 24] width 201 height 13
click at [1168, 25] on img at bounding box center [1165, 24] width 31 height 31
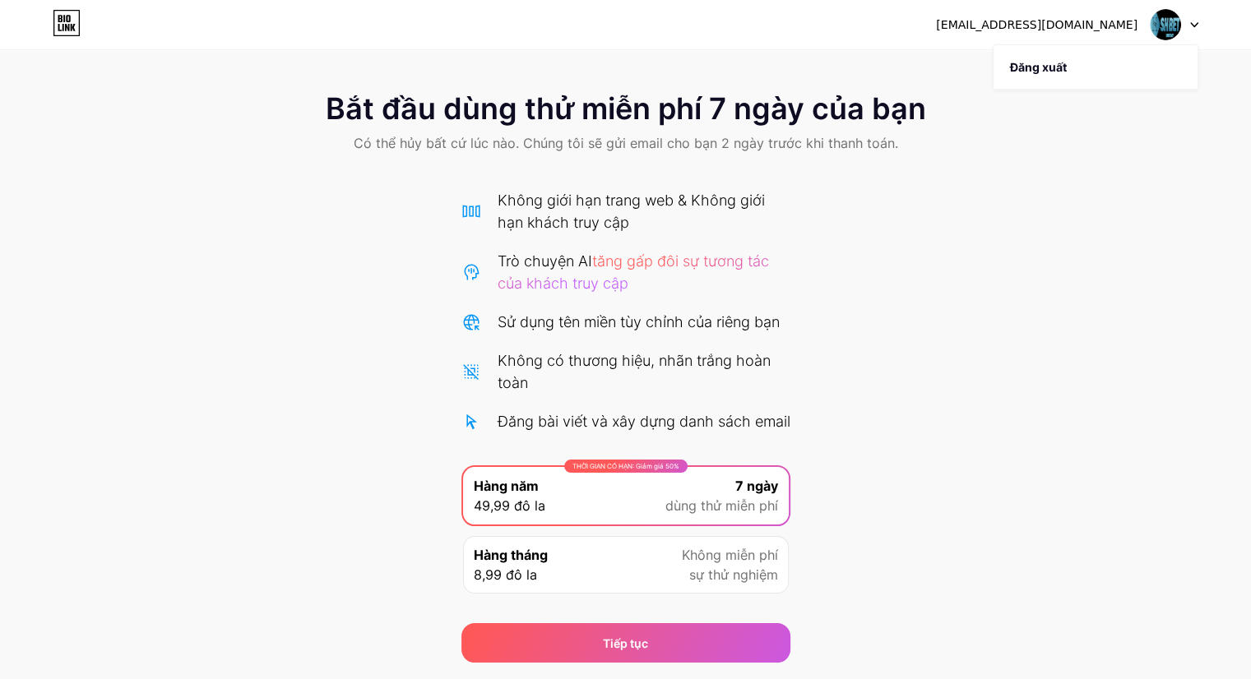
scroll to position [0, 0]
click at [601, 274] on font "tăng gấp đôi sự tương tác của khách truy cập" at bounding box center [633, 271] width 271 height 39
